Goal: Communication & Community: Participate in discussion

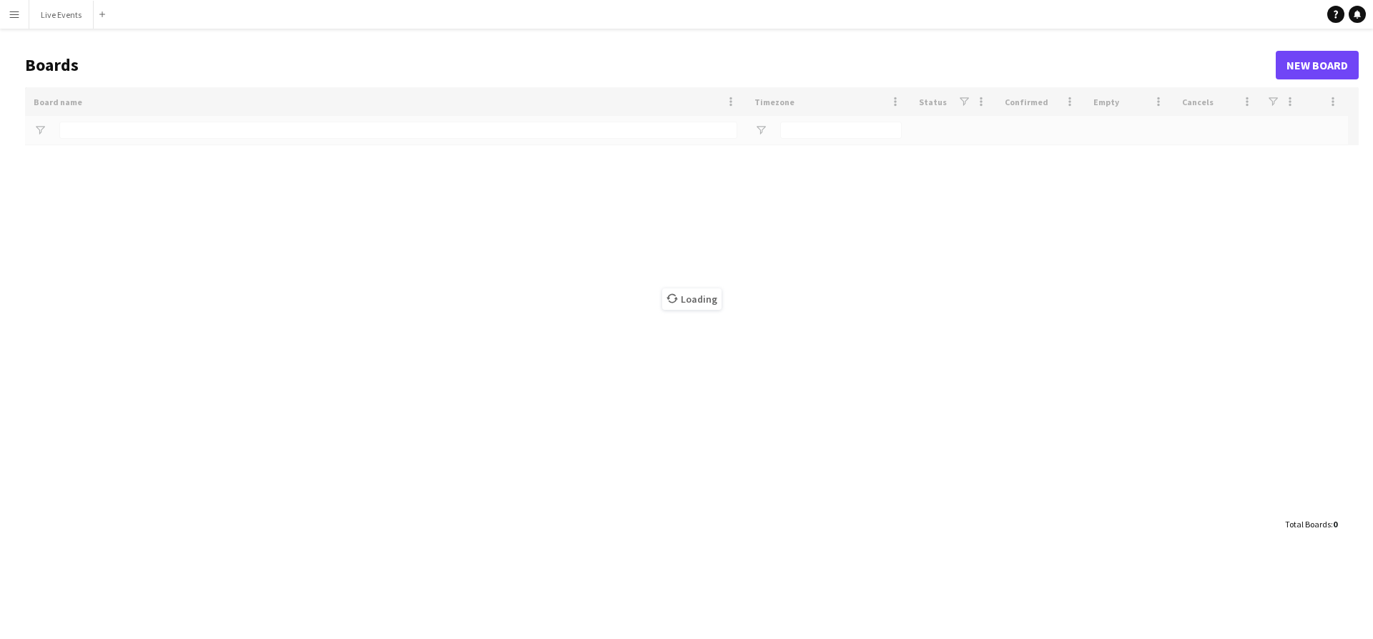
type input "***"
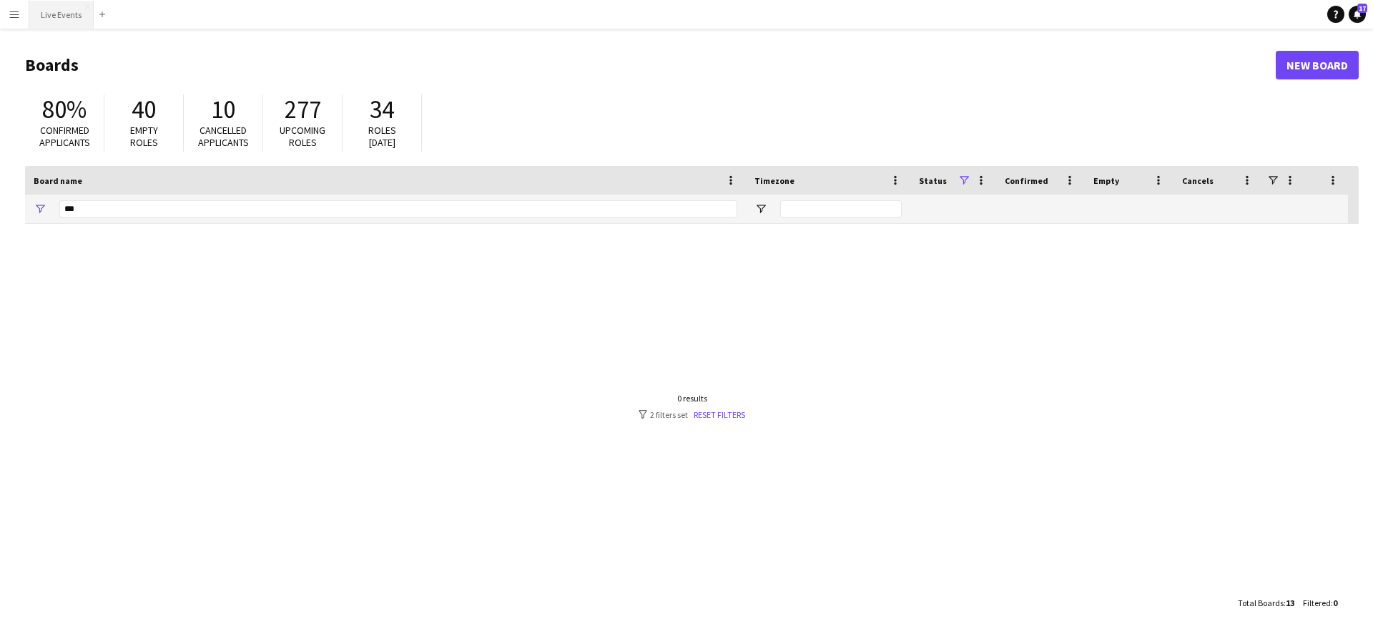
click at [59, 9] on button "Live Events Close" at bounding box center [61, 15] width 64 height 28
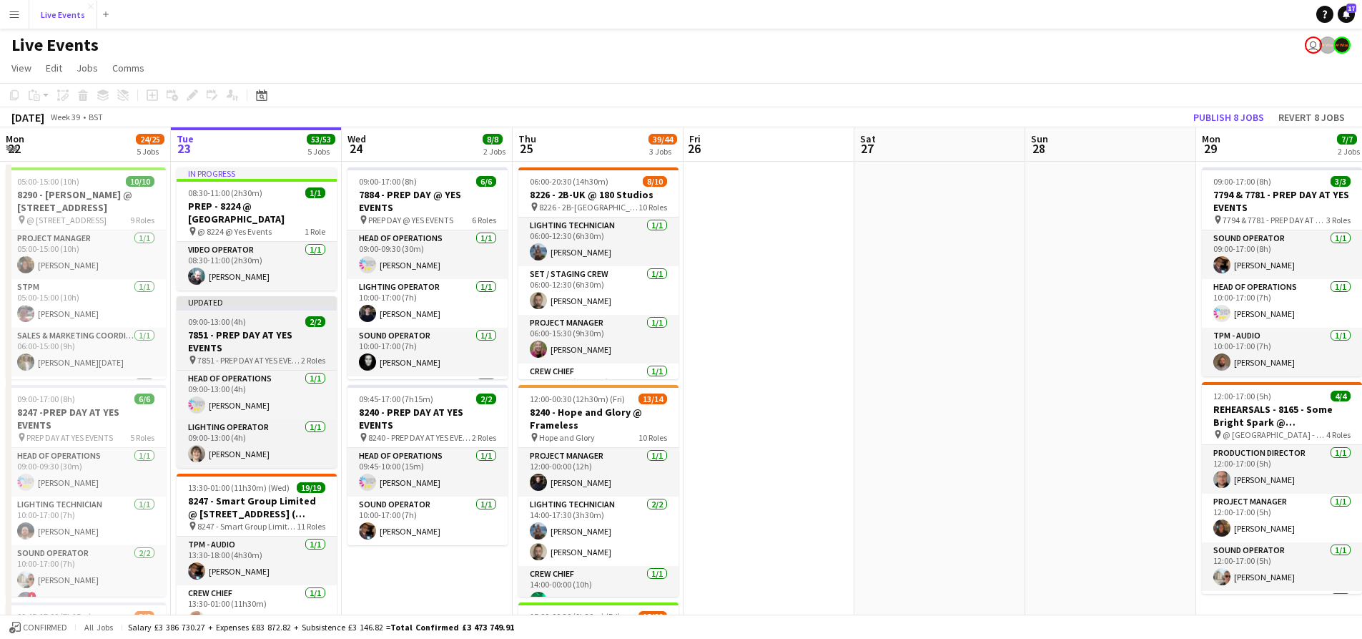
scroll to position [358, 0]
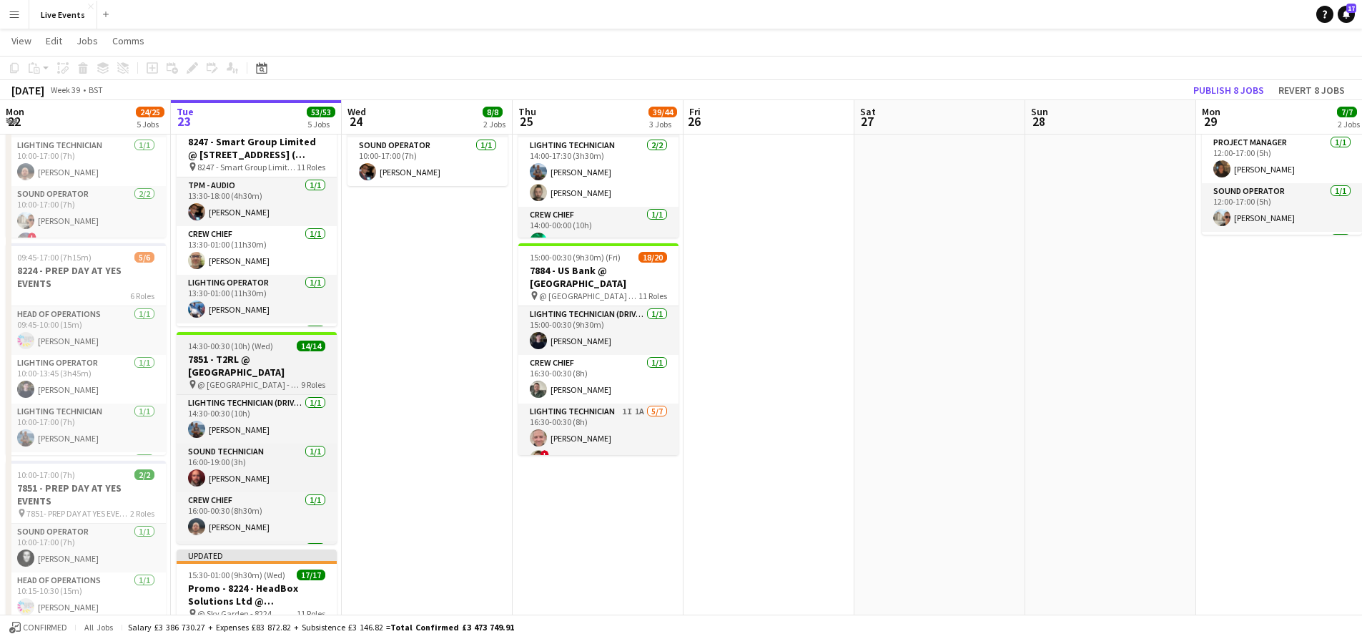
click at [268, 354] on h3 "7851 - T2RL @ [GEOGRAPHIC_DATA]" at bounding box center [257, 366] width 160 height 26
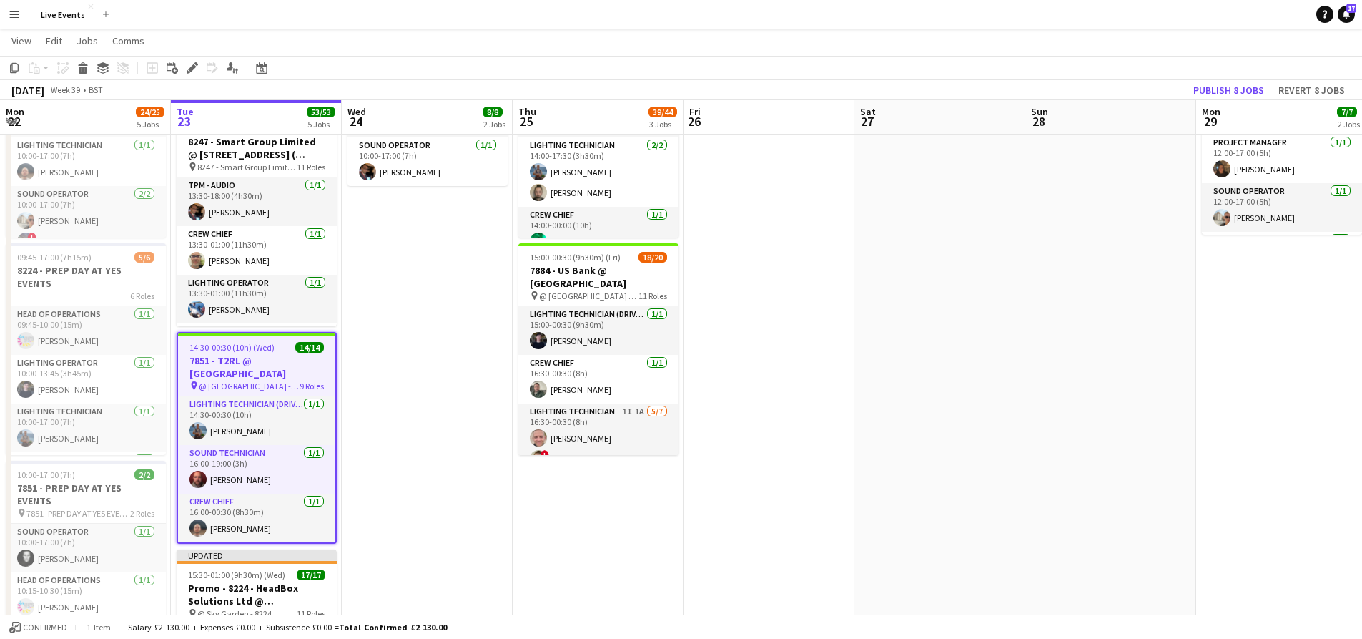
click at [122, 31] on app-page-menu "View Day view expanded Day view collapsed Month view Date picker Jump to [DATE]…" at bounding box center [681, 42] width 1362 height 27
click at [131, 42] on span "Comms" at bounding box center [128, 40] width 32 height 13
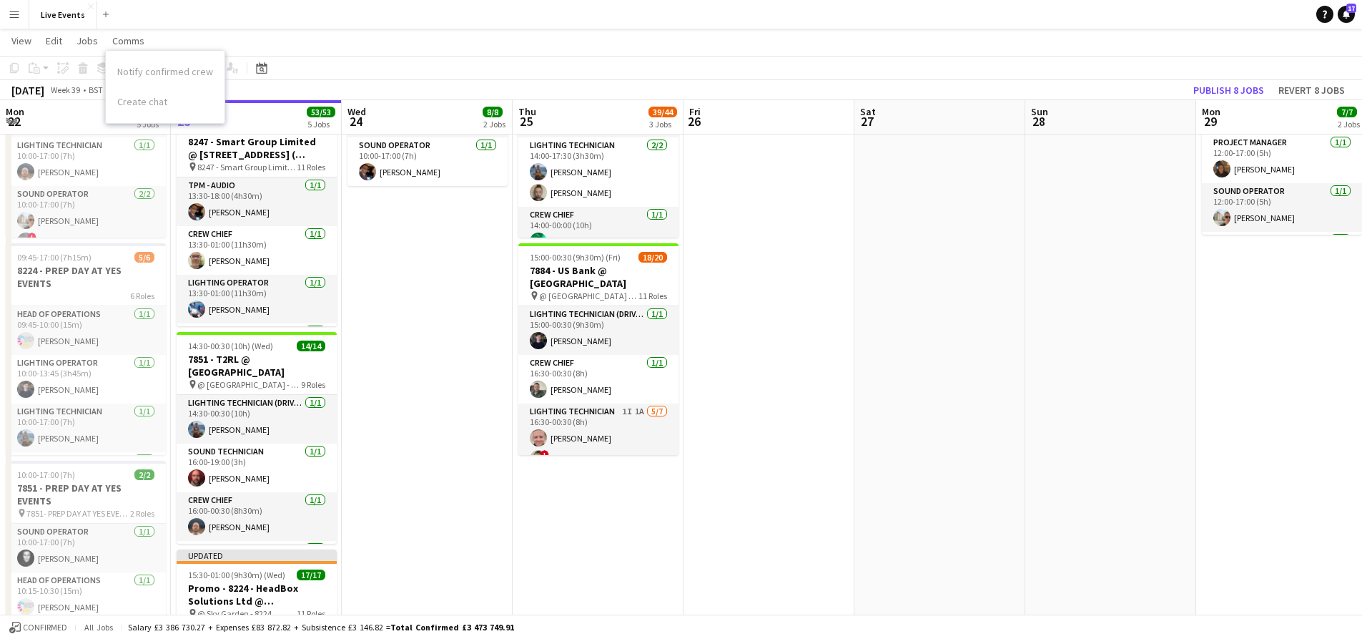
click at [309, 37] on app-page-menu "View Day view expanded Day view collapsed Month view Date picker Jump to [DATE]…" at bounding box center [681, 42] width 1362 height 27
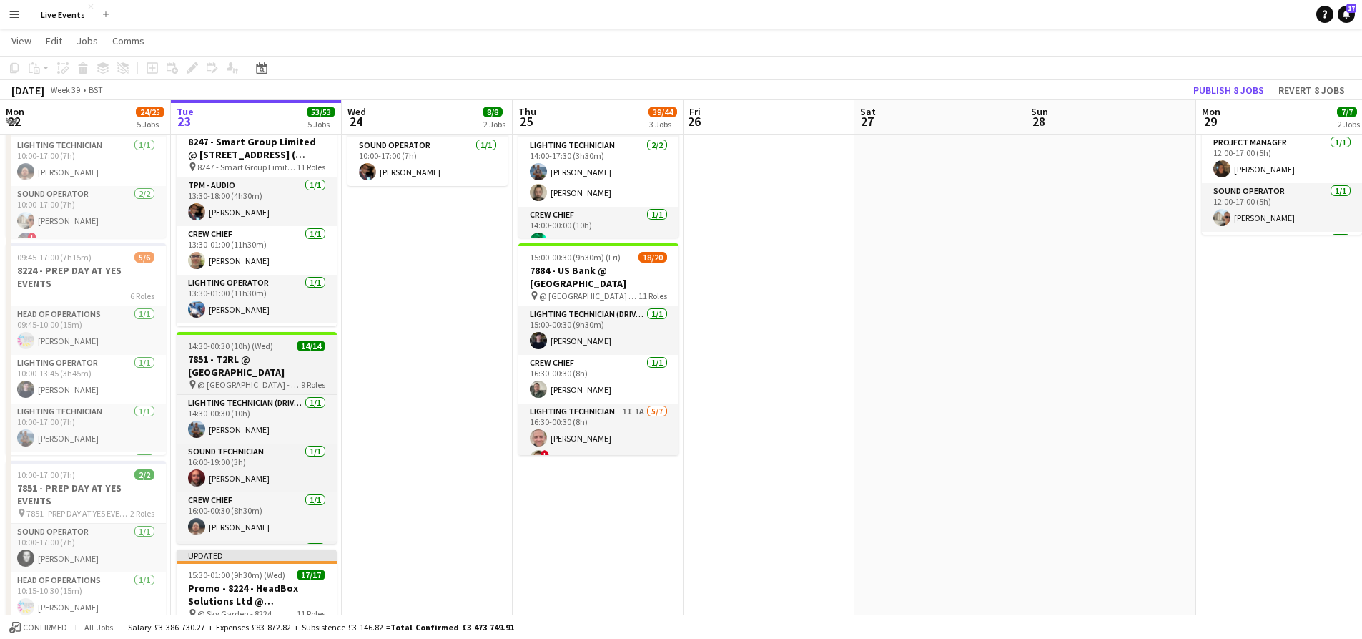
click at [291, 353] on h3 "7851 - T2RL @ [GEOGRAPHIC_DATA]" at bounding box center [257, 366] width 160 height 26
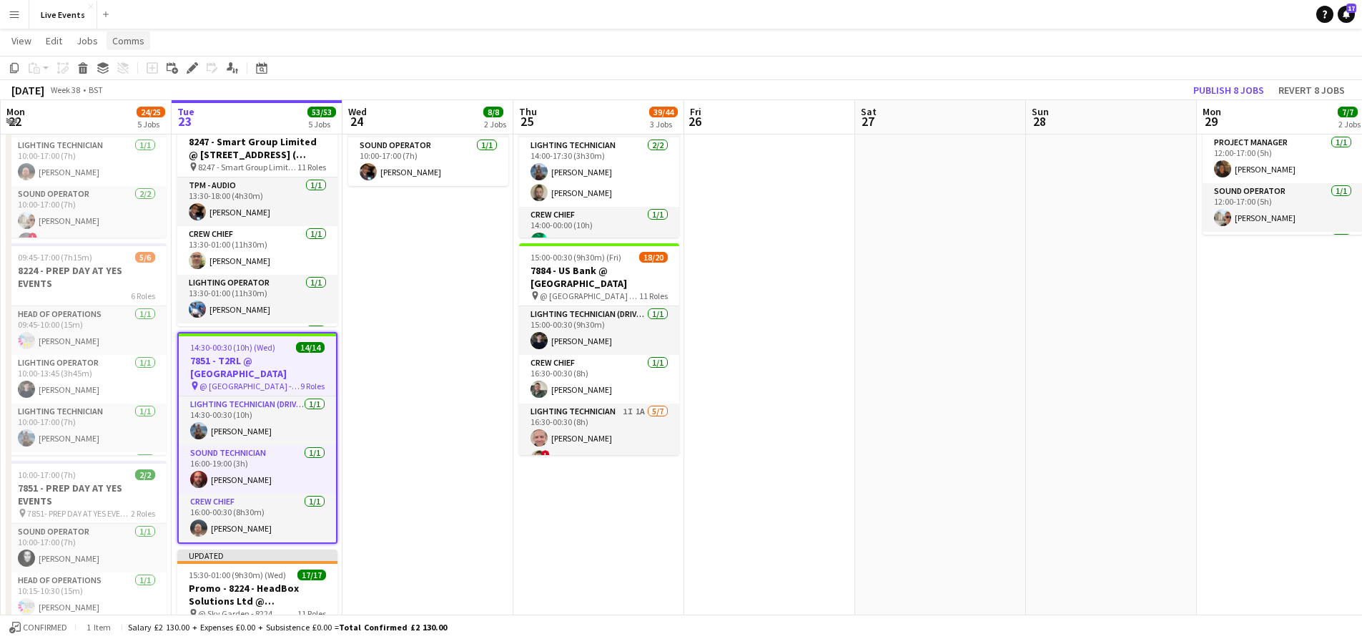
click at [121, 40] on span "Comms" at bounding box center [128, 40] width 32 height 13
click at [165, 108] on link "Create chat" at bounding box center [165, 102] width 119 height 30
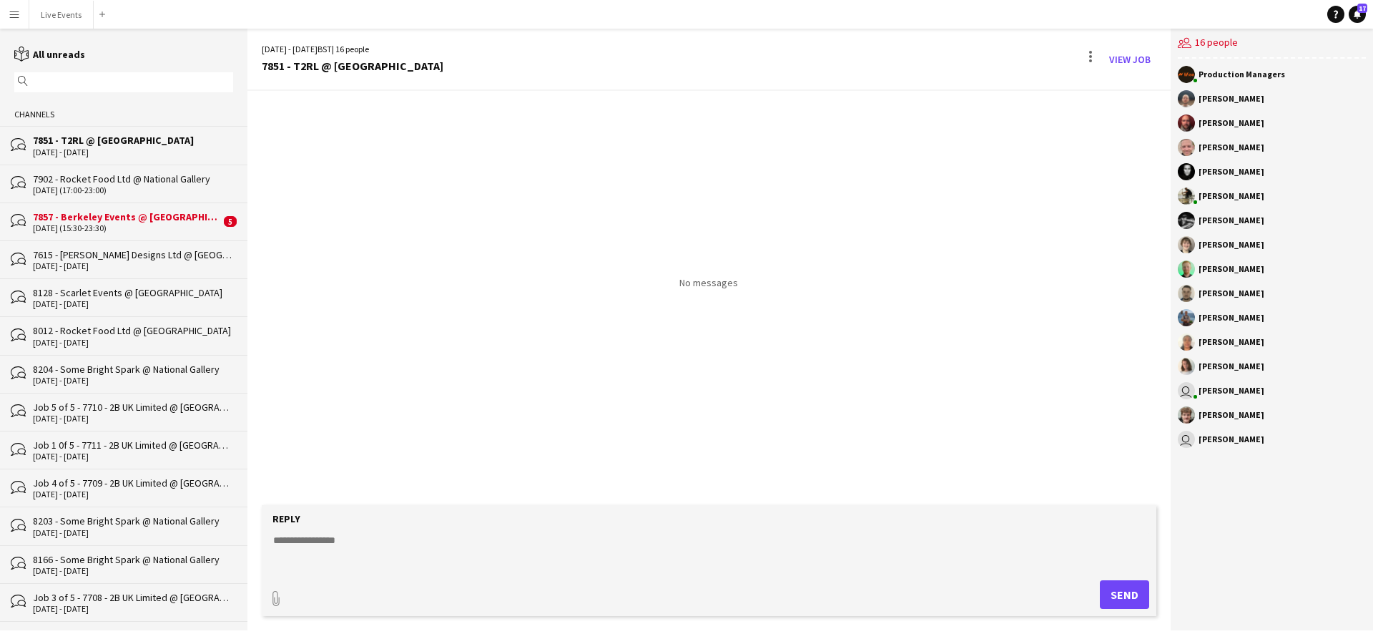
click at [384, 588] on div "paperclip Send" at bounding box center [709, 594] width 880 height 29
click at [394, 548] on textarea at bounding box center [712, 551] width 880 height 37
type textarea "**********"
drag, startPoint x: 469, startPoint y: 522, endPoint x: 479, endPoint y: 530, distance: 12.7
click at [469, 522] on div "Reply" at bounding box center [709, 518] width 880 height 13
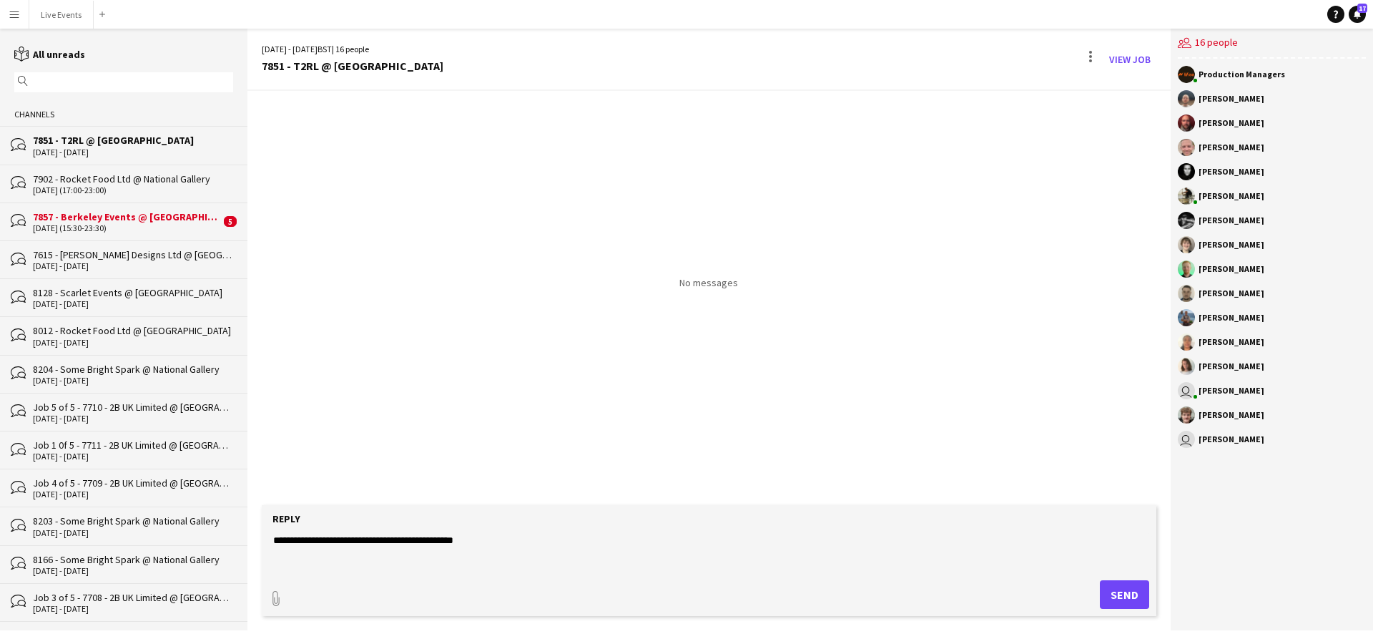
click at [528, 555] on textarea "**********" at bounding box center [712, 551] width 880 height 37
click at [1128, 601] on button "Send" at bounding box center [1124, 594] width 49 height 29
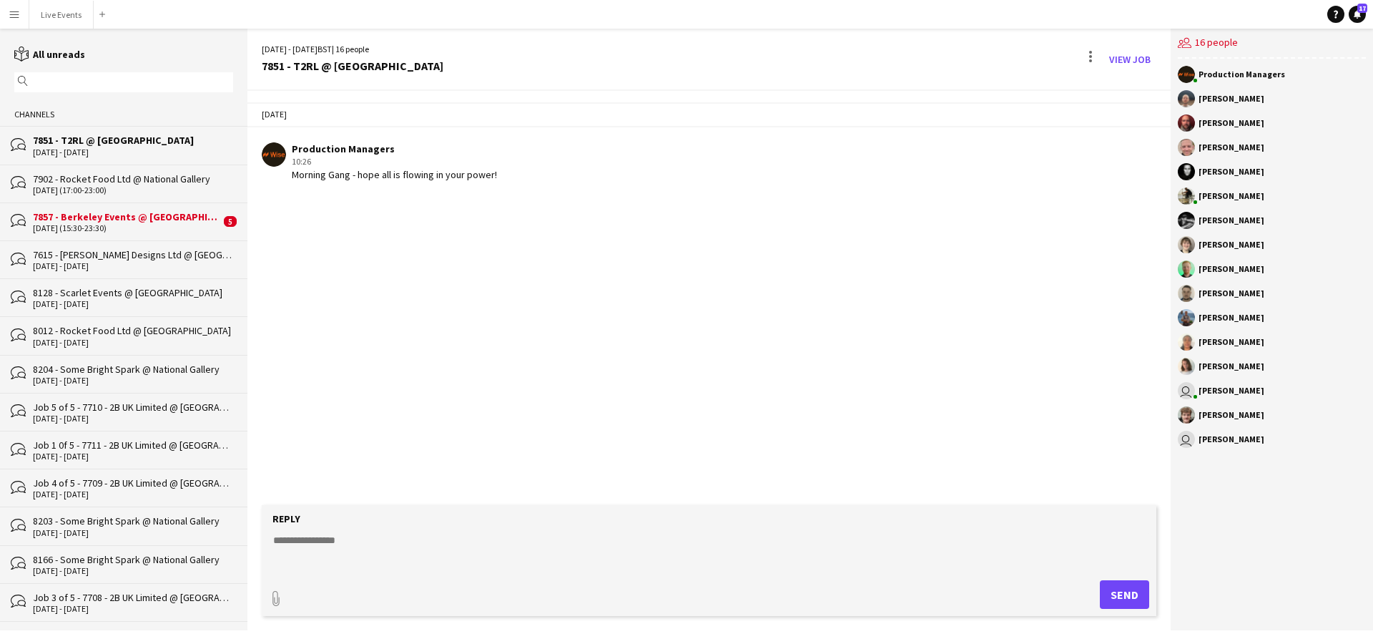
drag, startPoint x: 829, startPoint y: 540, endPoint x: 818, endPoint y: 543, distance: 11.1
click at [822, 541] on textarea at bounding box center [712, 551] width 880 height 37
type textarea "*"
click at [380, 543] on textarea at bounding box center [712, 551] width 880 height 37
paste textarea "**********"
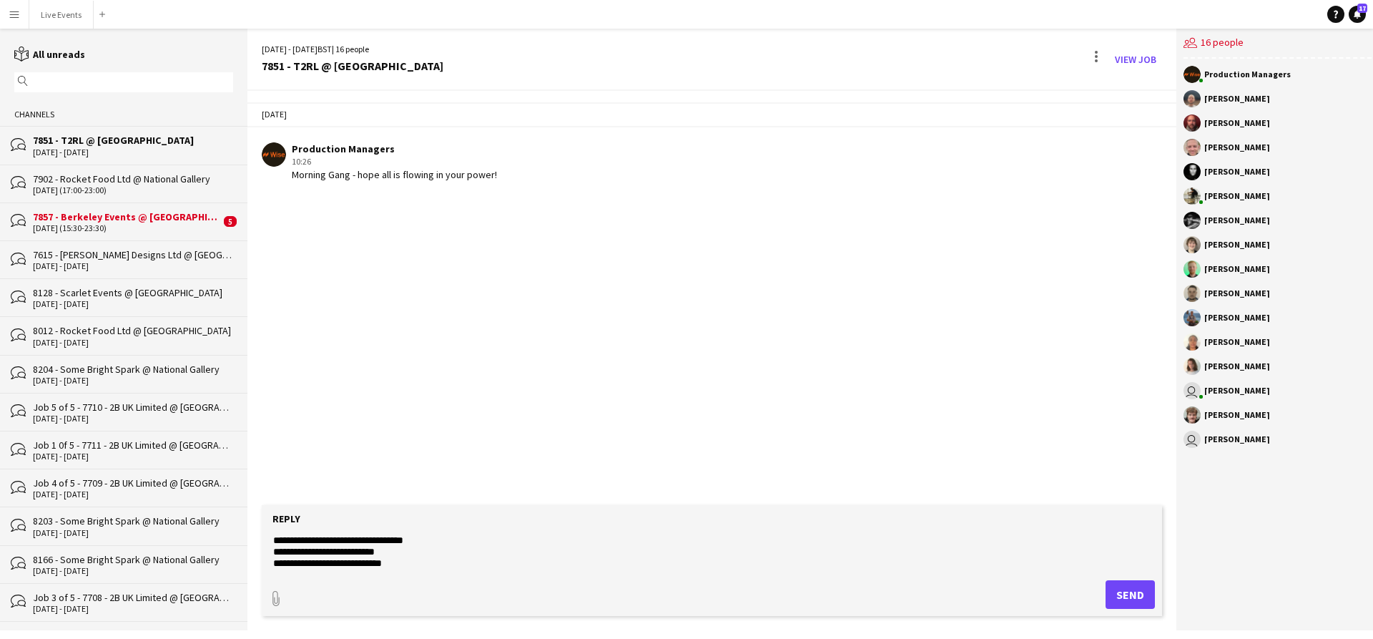
type textarea "**********"
click at [1093, 589] on div "paperclip Send" at bounding box center [712, 594] width 886 height 29
click at [1095, 589] on div "paperclip Send" at bounding box center [712, 594] width 886 height 29
click at [1106, 593] on button "Send" at bounding box center [1130, 594] width 49 height 29
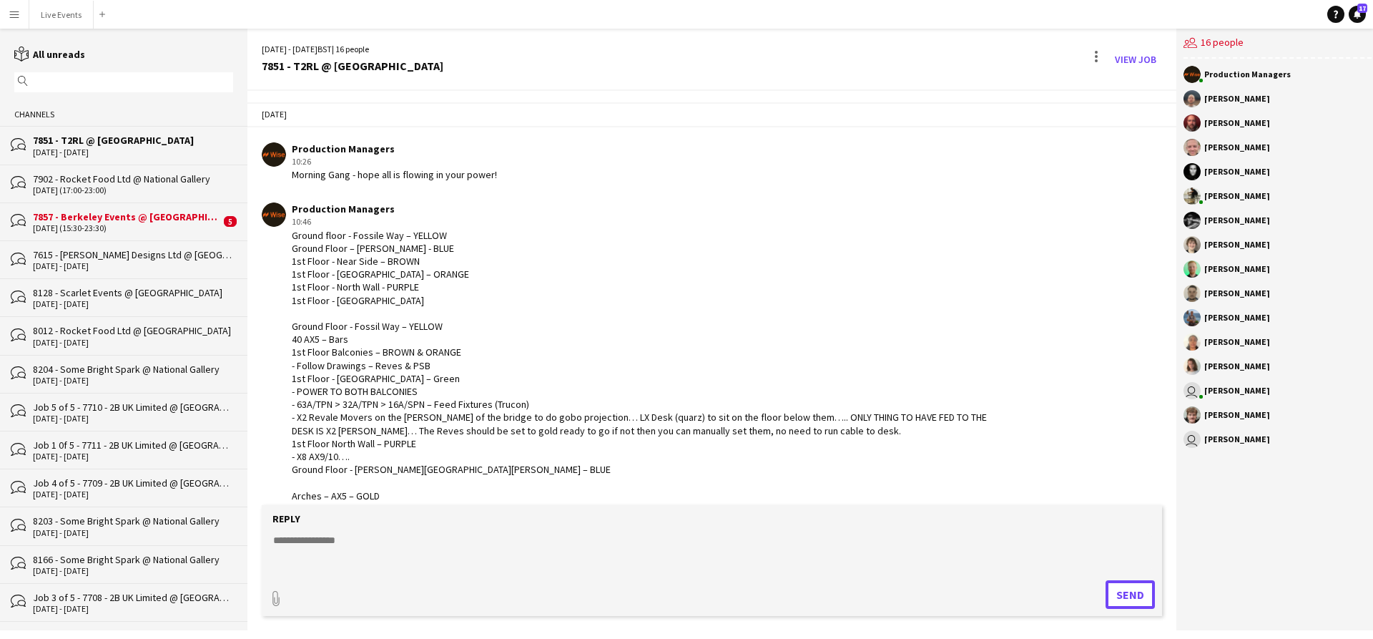
scroll to position [41, 0]
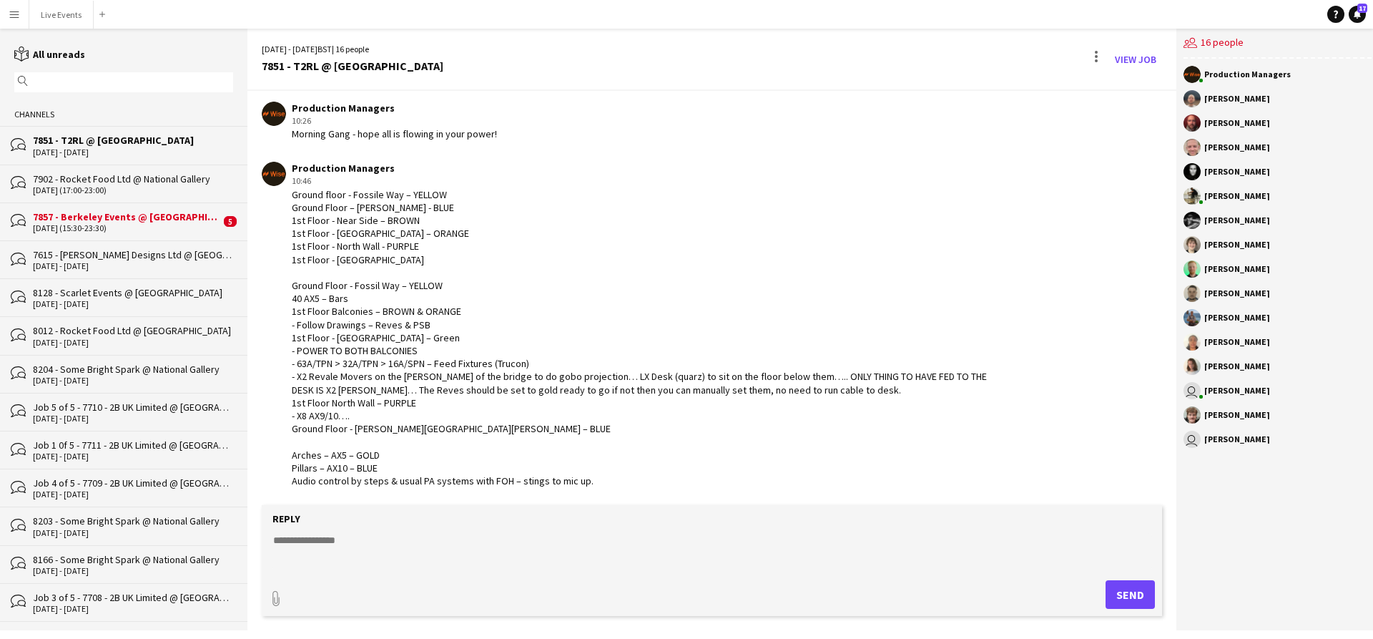
click at [468, 533] on textarea at bounding box center [712, 551] width 880 height 37
